Goal: Information Seeking & Learning: Learn about a topic

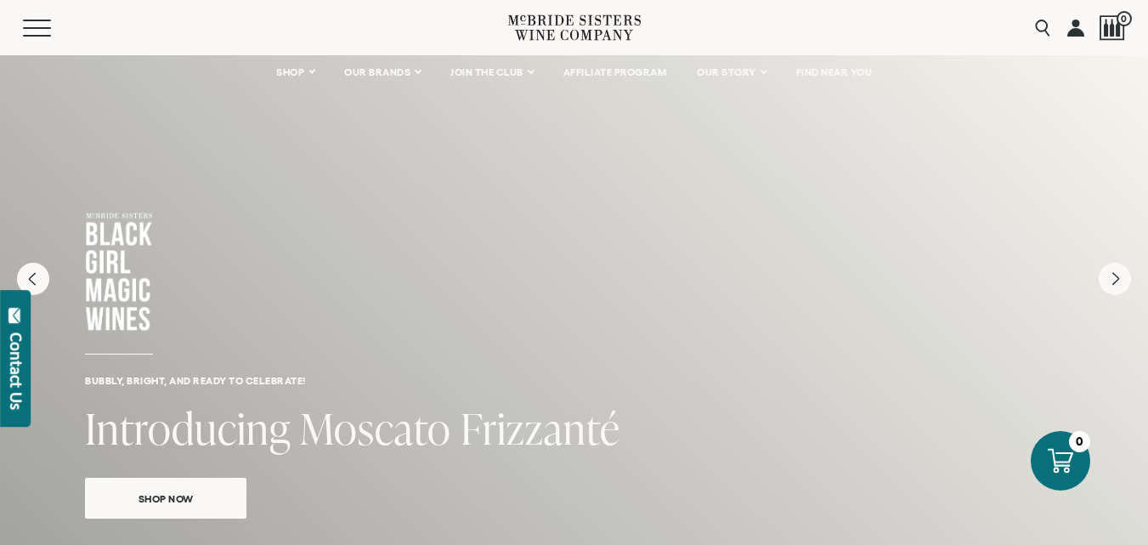
scroll to position [85, 0]
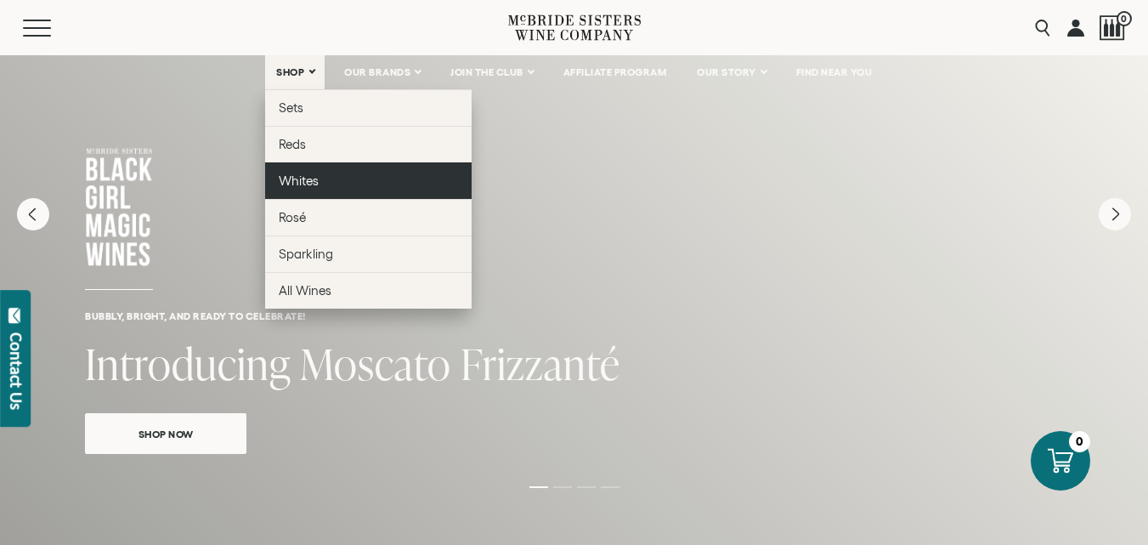
click at [288, 188] on link "Whites" at bounding box center [368, 180] width 206 height 37
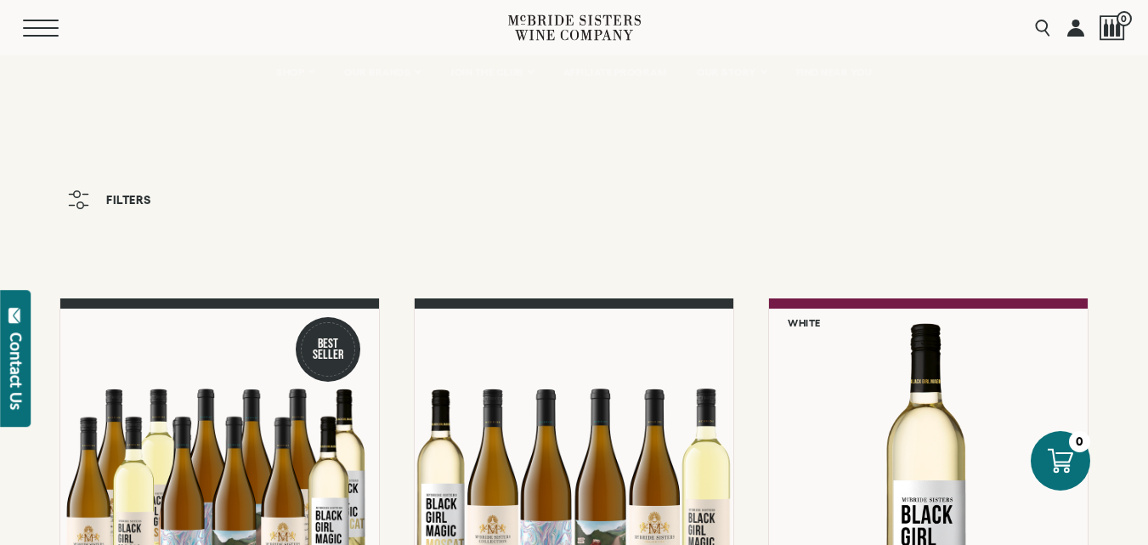
click at [30, 31] on button "Menu" at bounding box center [53, 28] width 61 height 17
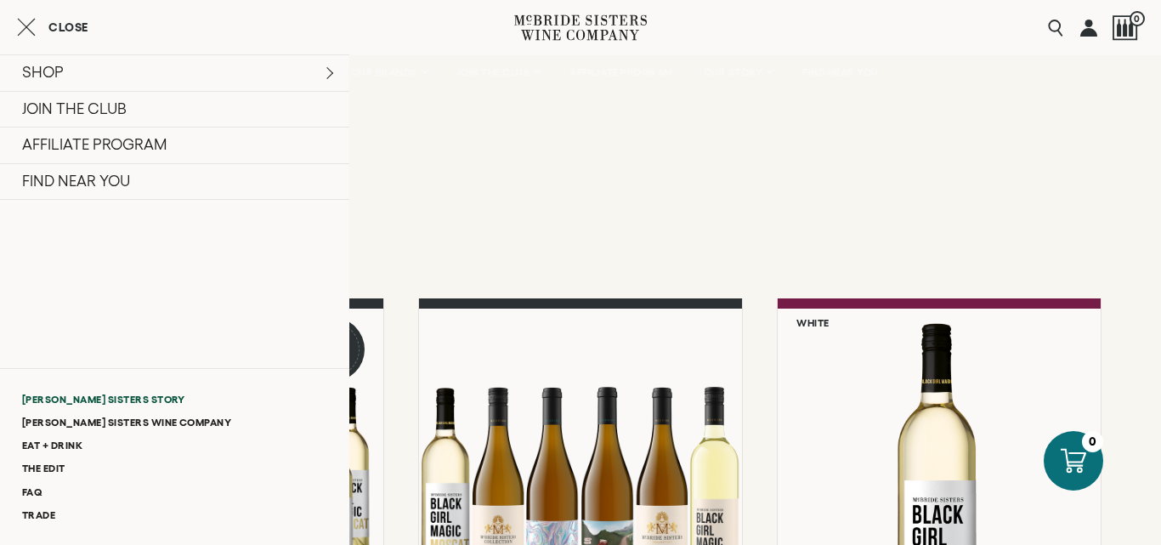
click at [129, 398] on link "[PERSON_NAME] Sisters Story" at bounding box center [174, 398] width 349 height 23
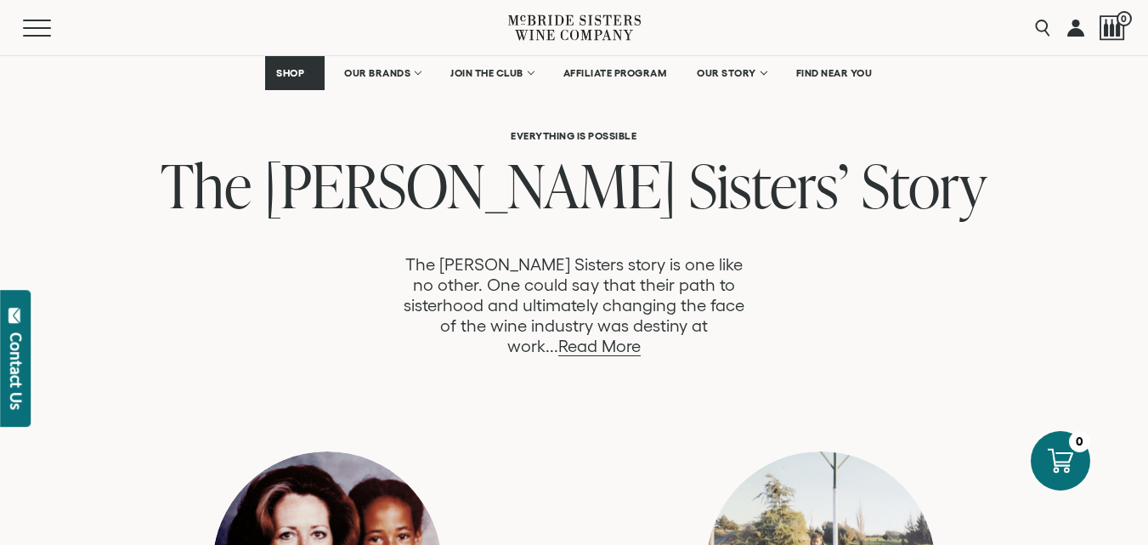
scroll to position [935, 0]
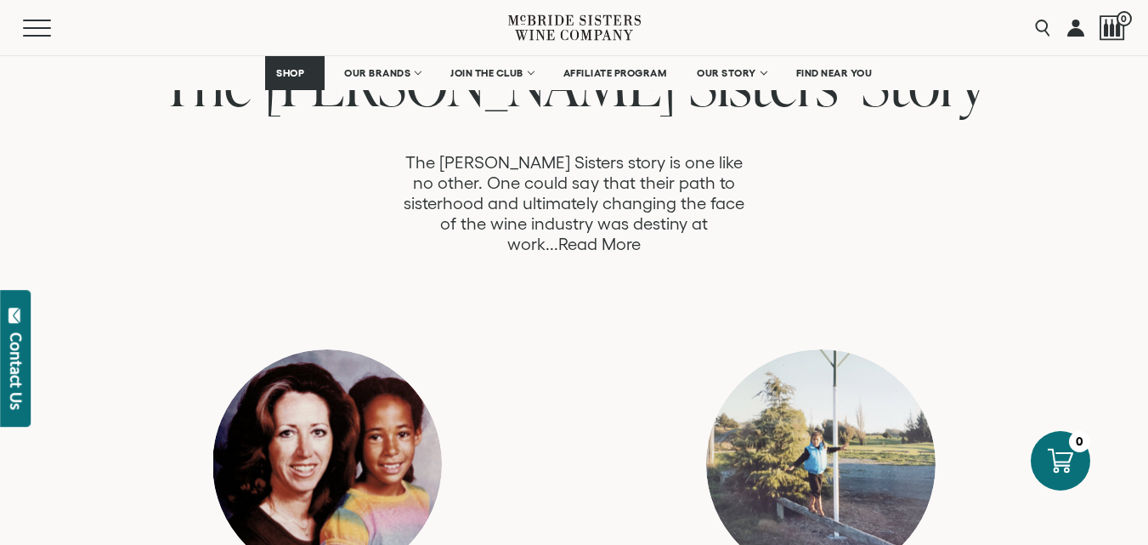
click at [641, 234] on link "Read More" at bounding box center [599, 244] width 82 height 20
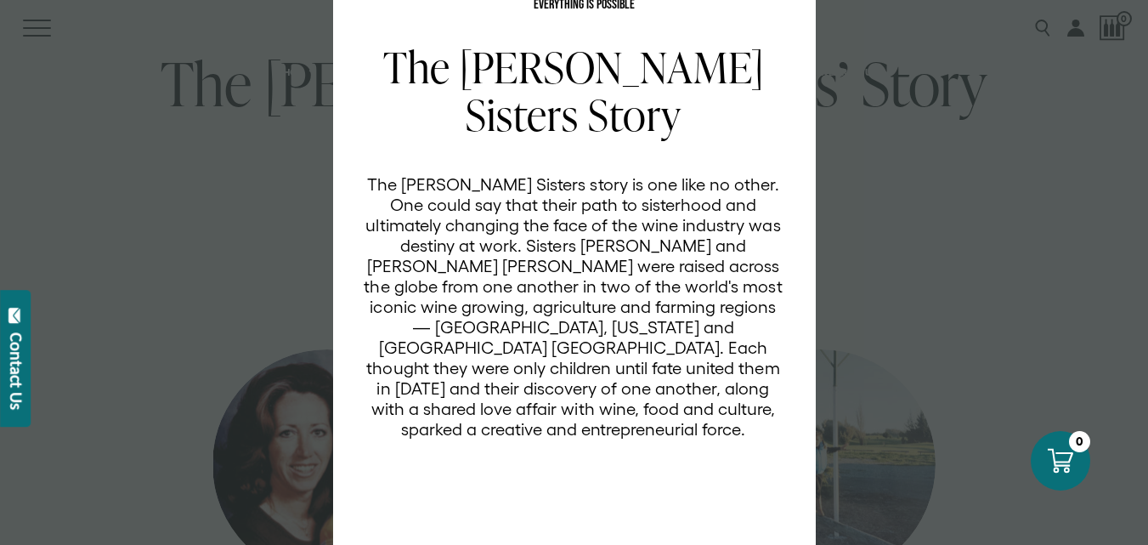
scroll to position [82, 0]
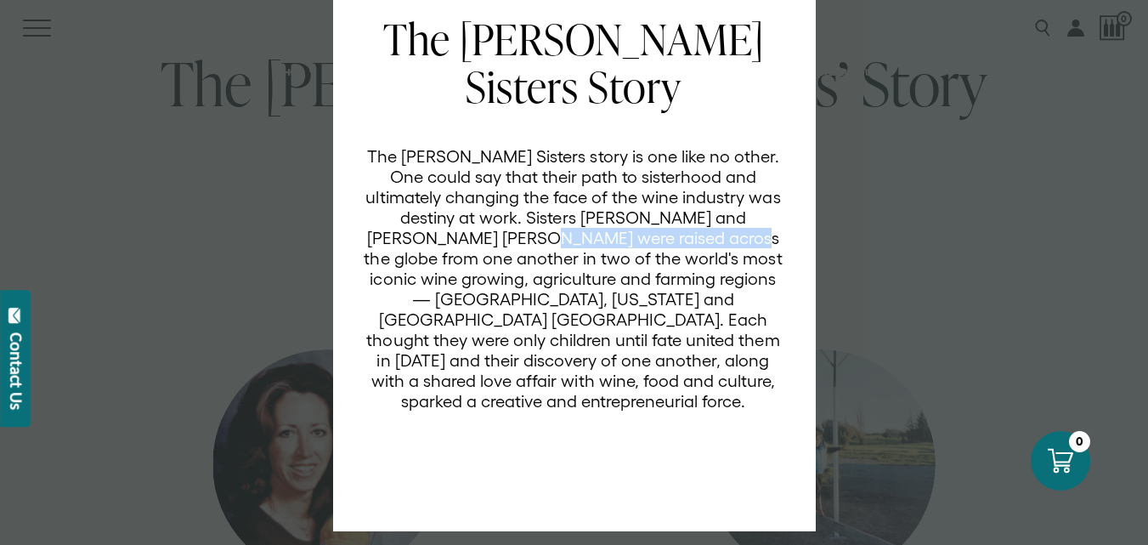
drag, startPoint x: 406, startPoint y: 239, endPoint x: 594, endPoint y: 246, distance: 187.9
click at [594, 246] on p "The [PERSON_NAME] Sisters story is one like no other. One could say that their …" at bounding box center [574, 278] width 420 height 265
click at [624, 460] on div "The McBride Sisters Story The McBride Sisters story is one like no other. One c…" at bounding box center [584, 261] width 441 height 493
click at [1008, 426] on div "EVERYTHING IS POSSIBLE The McBride Sisters Story The McBride Sisters story is o…" at bounding box center [574, 272] width 1148 height 545
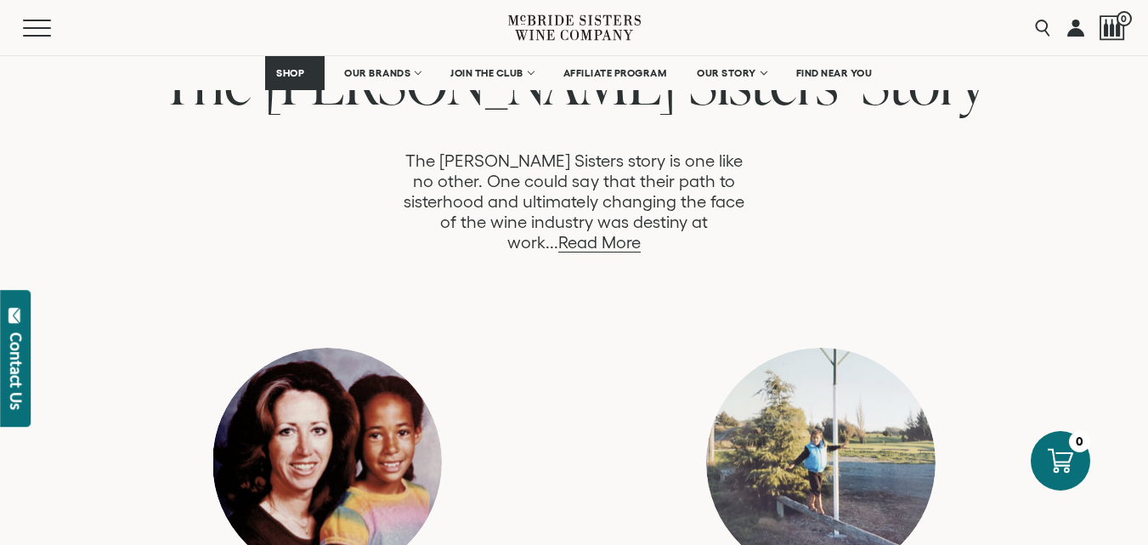
scroll to position [935, 0]
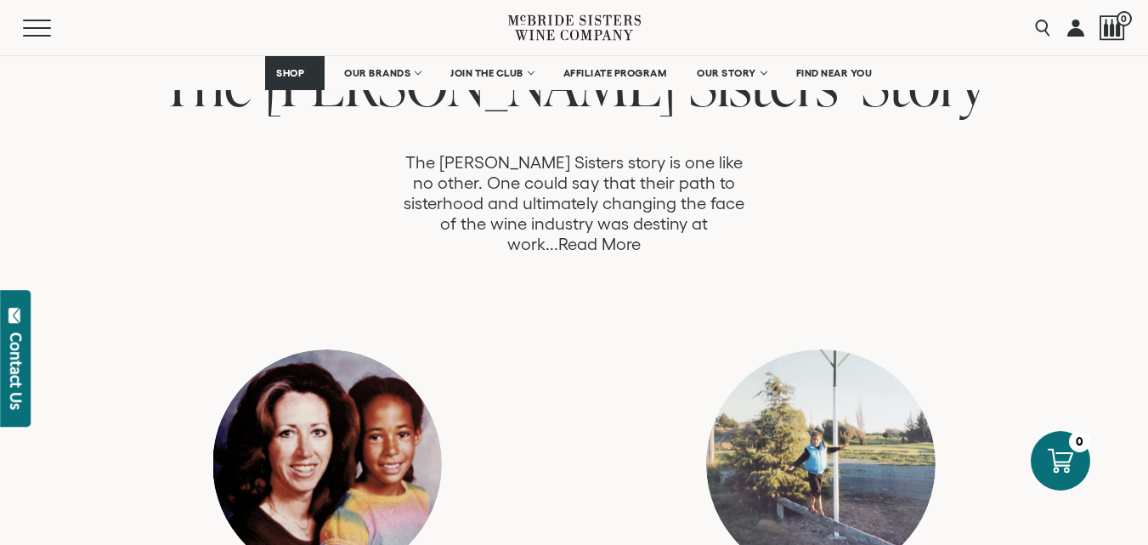
click at [641, 234] on link "Read More" at bounding box center [599, 244] width 82 height 20
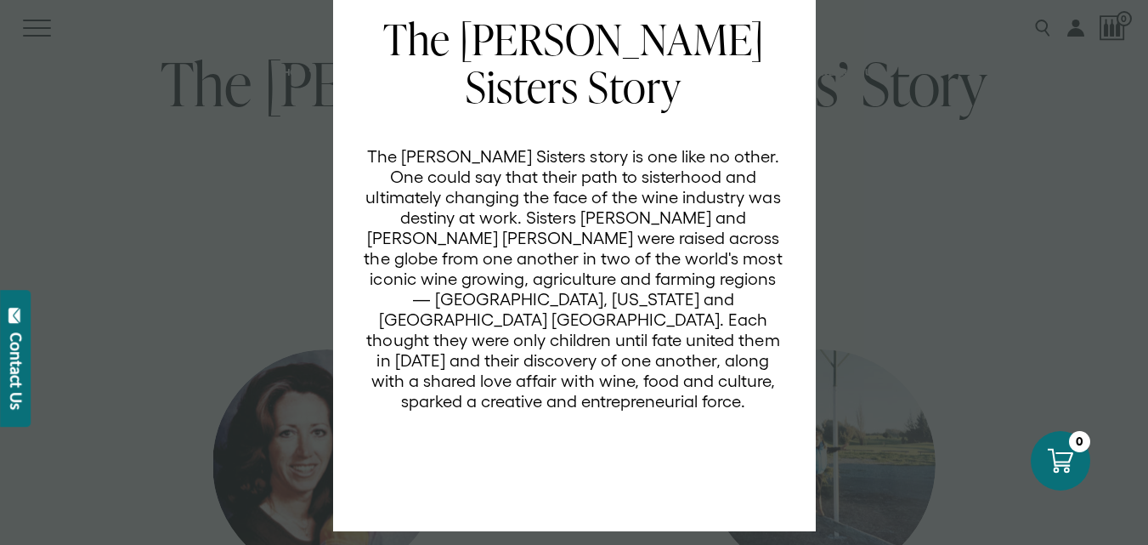
scroll to position [0, 0]
drag, startPoint x: 464, startPoint y: 302, endPoint x: 538, endPoint y: 308, distance: 74.1
click at [538, 308] on p "The [PERSON_NAME] Sisters story is one like no other. One could say that their …" at bounding box center [574, 278] width 420 height 265
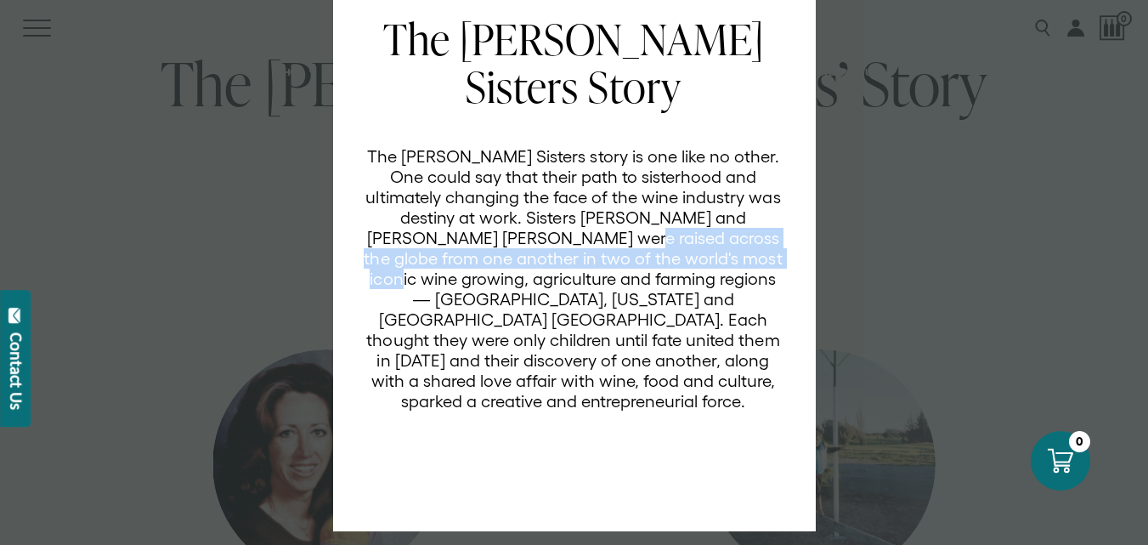
drag, startPoint x: 499, startPoint y: 323, endPoint x: 661, endPoint y: 339, distance: 163.1
click at [661, 339] on p "The [PERSON_NAME] Sisters story is one like no other. One could say that their …" at bounding box center [574, 278] width 420 height 265
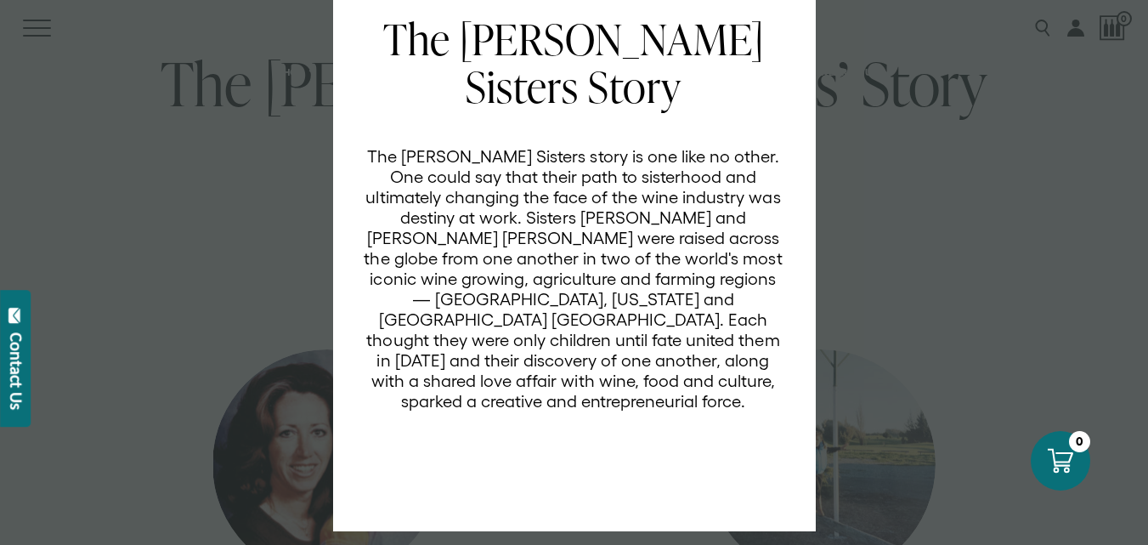
click at [1001, 295] on div "EVERYTHING IS POSSIBLE The McBride Sisters Story The McBride Sisters story is o…" at bounding box center [574, 272] width 1148 height 545
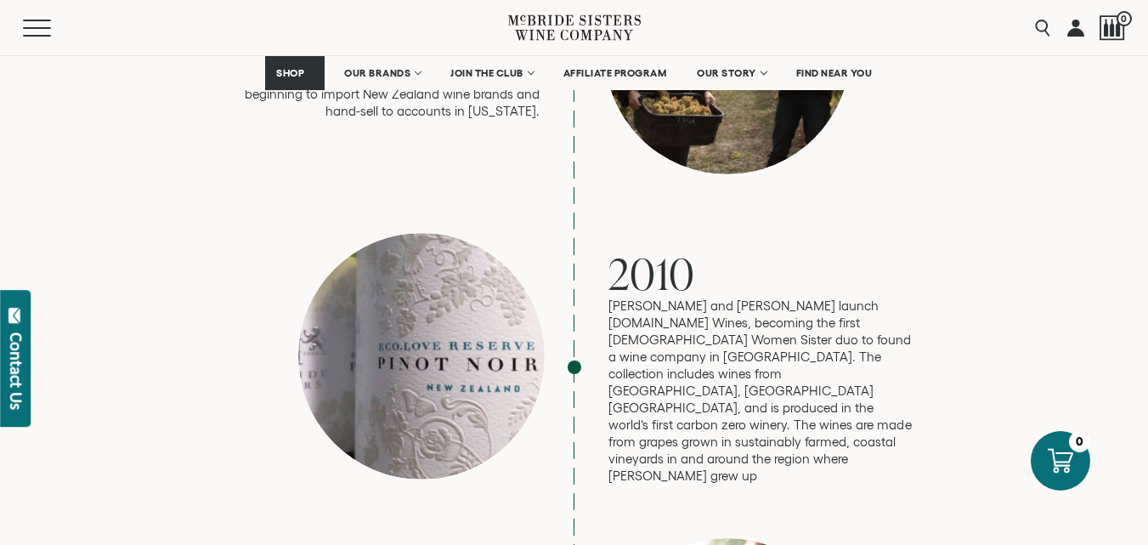
scroll to position [2209, 0]
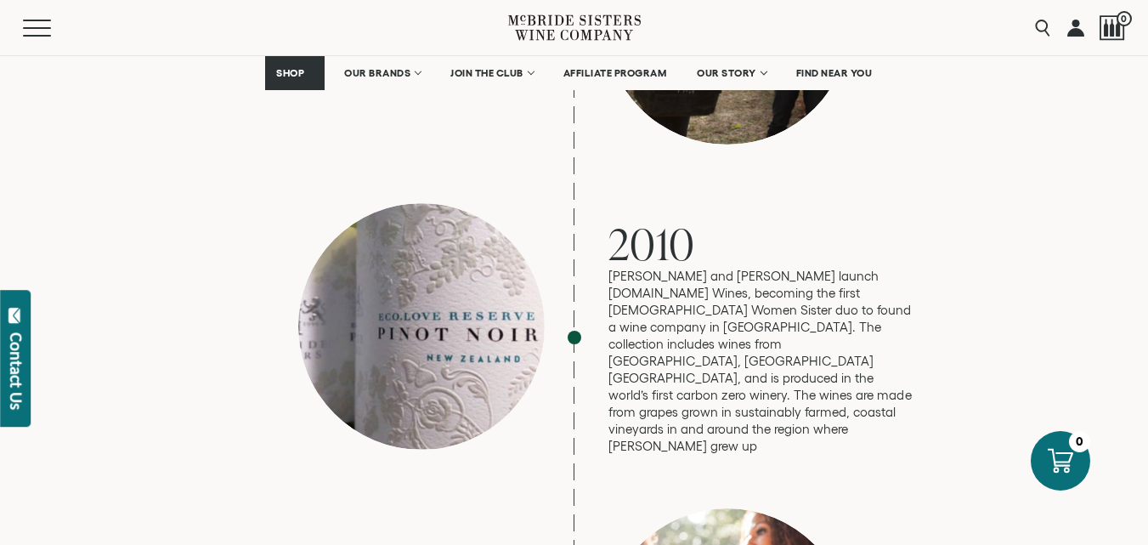
click at [667, 363] on div "2010 Robin and Andréa launch eco.love Wines, becoming the first Black Women Sis…" at bounding box center [574, 337] width 680 height 268
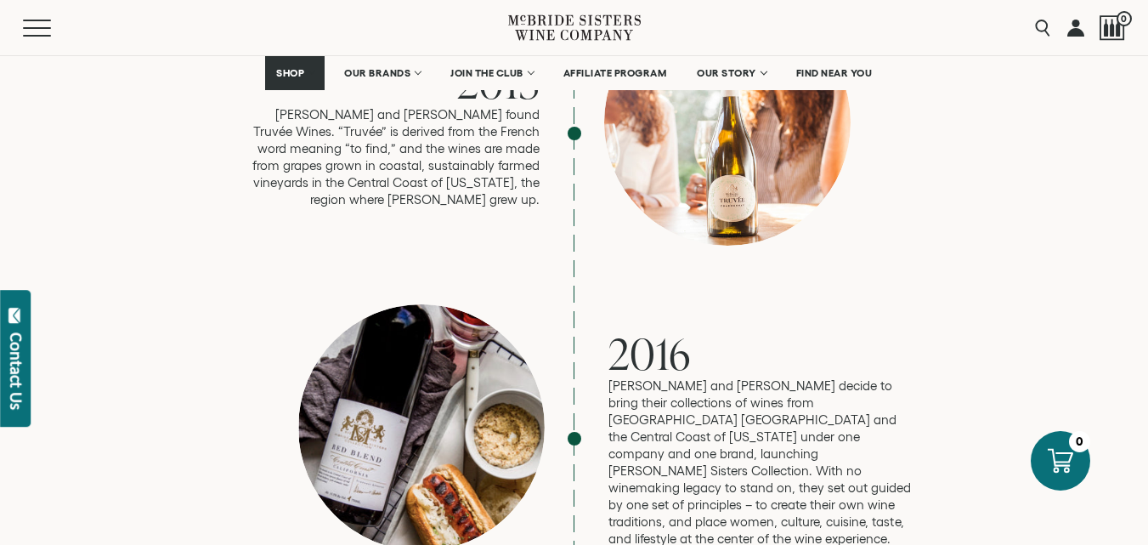
scroll to position [2719, 0]
click at [690, 387] on p "Robin and Andréa decide to bring their collections of wines from Aotearoa New Z…" at bounding box center [761, 461] width 306 height 170
click at [797, 447] on div "2016 Robin and Andréa decide to bring their collections of wines from Aotearoa …" at bounding box center [574, 437] width 680 height 268
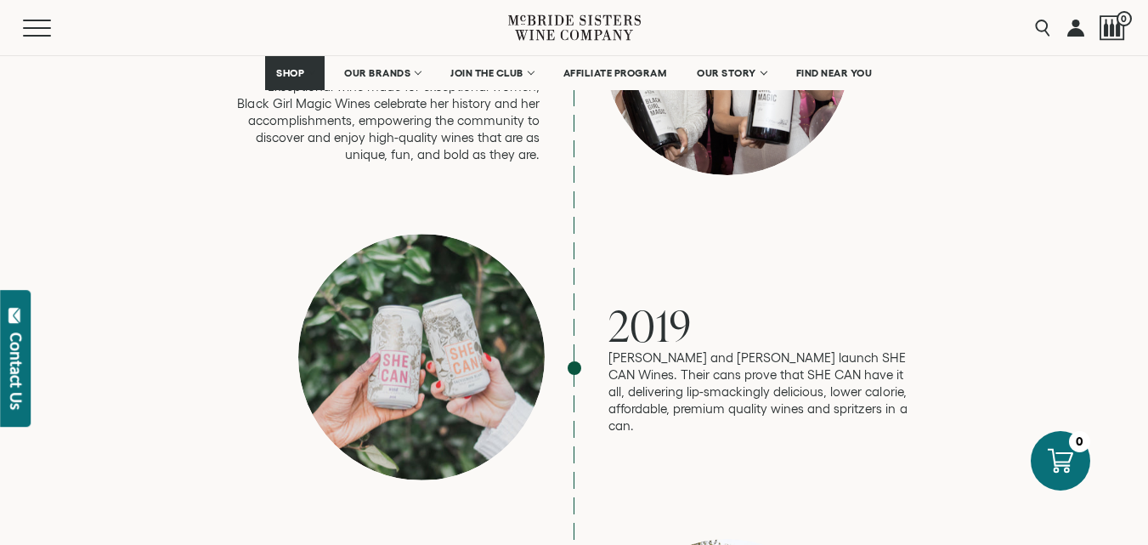
scroll to position [3483, 0]
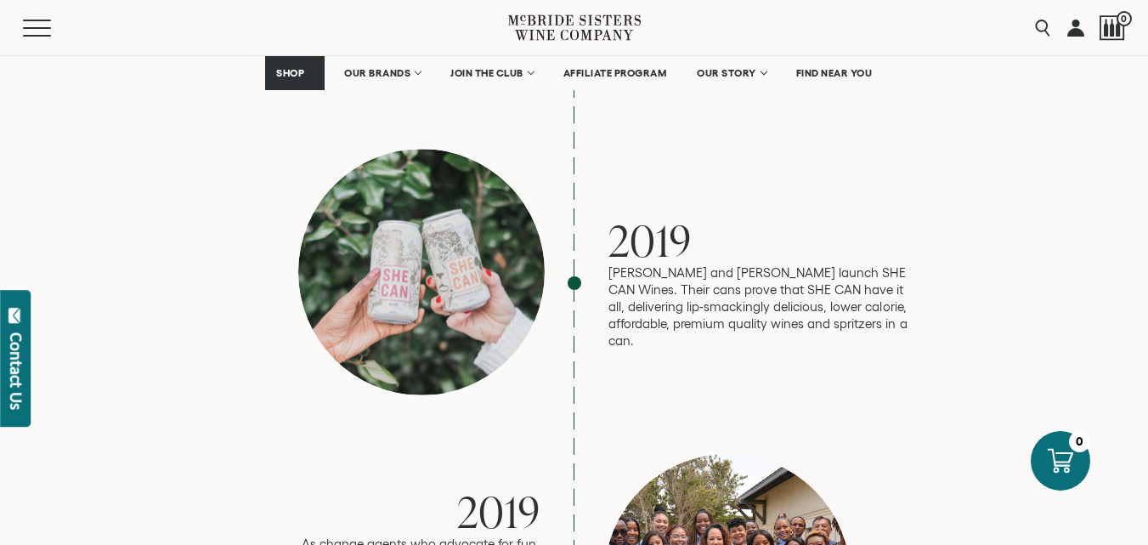
click at [831, 289] on div "2019 Robin and Andréa launch SHE CAN Wines. Their cans prove that SHE CAN have …" at bounding box center [574, 283] width 680 height 268
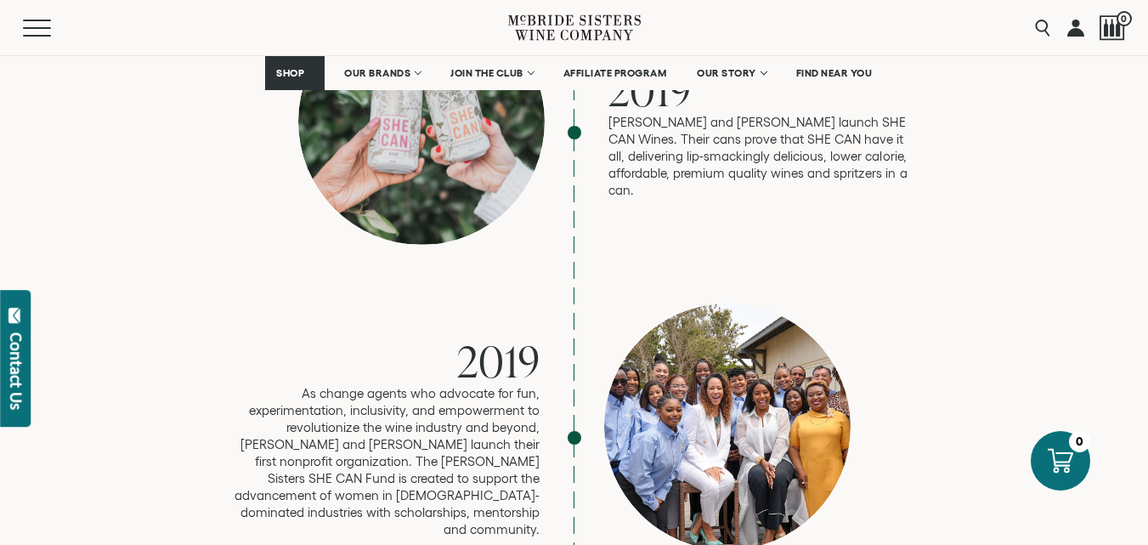
scroll to position [3653, 0]
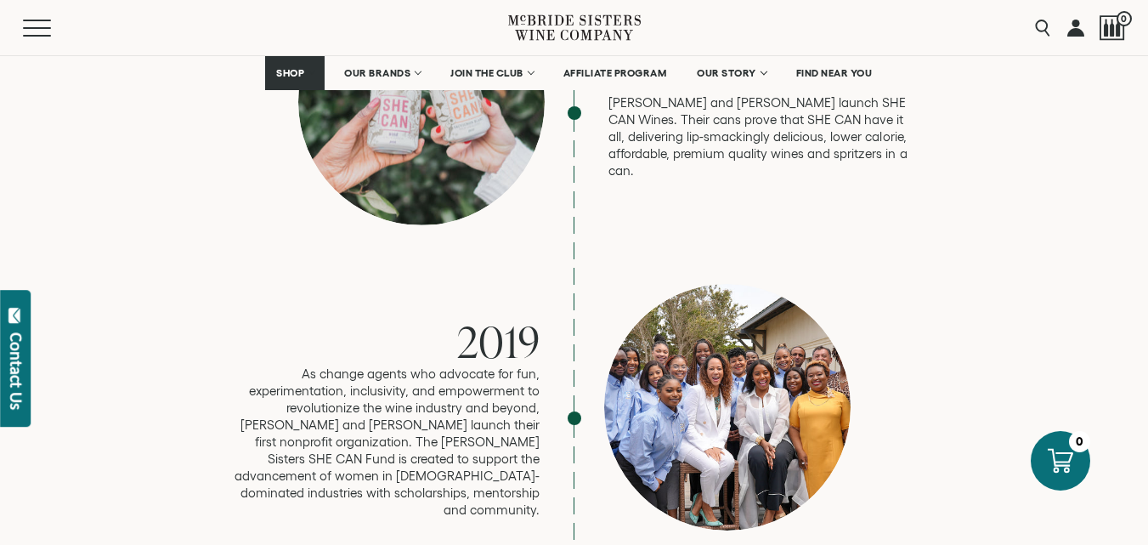
click at [442, 374] on p "As change agents who advocate for fun, experimentation, inclusivity, and empowe…" at bounding box center [387, 441] width 306 height 153
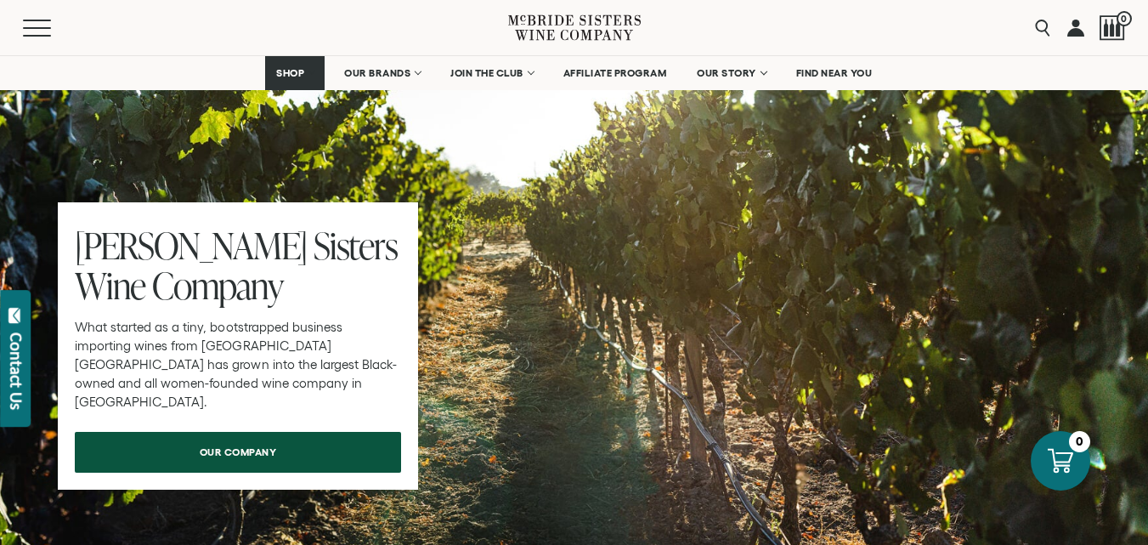
scroll to position [5352, 0]
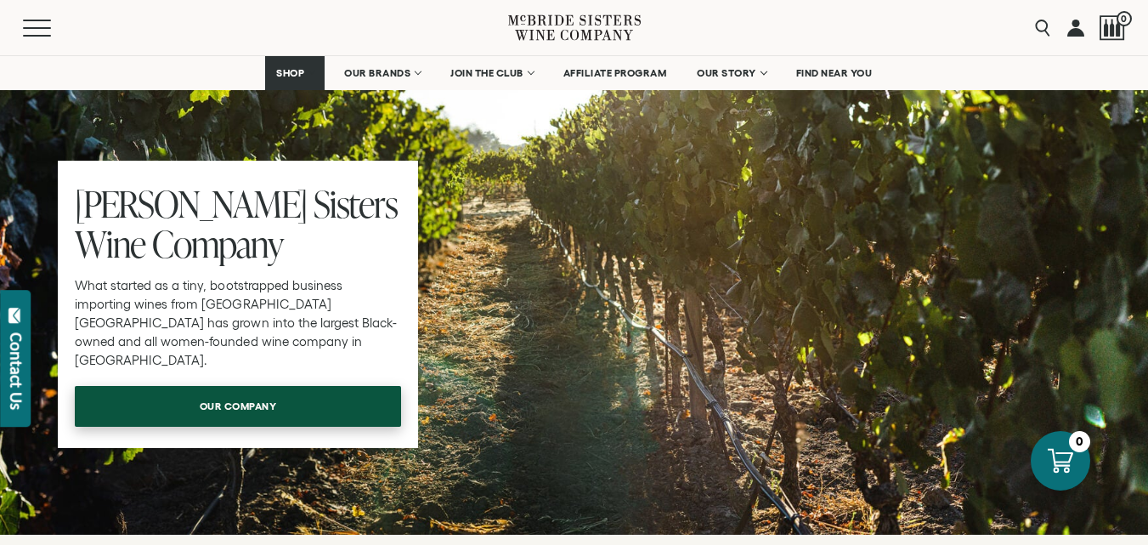
click at [257, 389] on span "our company" at bounding box center [238, 405] width 137 height 33
